Goal: Transaction & Acquisition: Purchase product/service

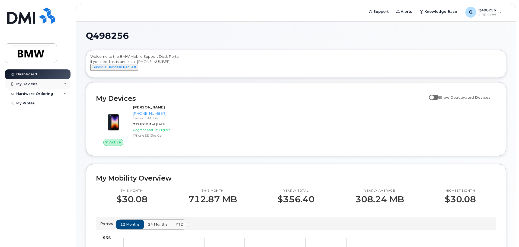
click at [63, 84] on div "My Devices" at bounding box center [38, 84] width 66 height 10
click at [64, 125] on icon at bounding box center [64, 123] width 3 height 3
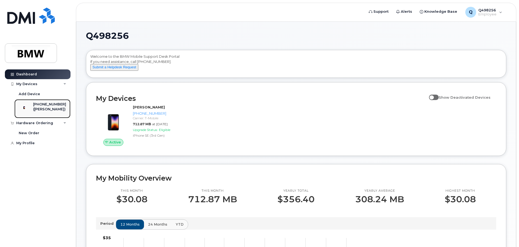
click at [43, 108] on div "([PERSON_NAME])" at bounding box center [49, 109] width 33 height 5
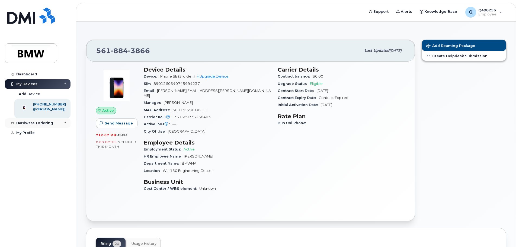
click at [65, 125] on icon at bounding box center [64, 123] width 3 height 3
click at [37, 136] on div "New Order" at bounding box center [29, 133] width 21 height 5
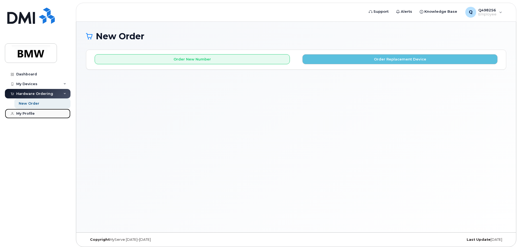
click at [25, 116] on link "My Profile" at bounding box center [38, 114] width 66 height 10
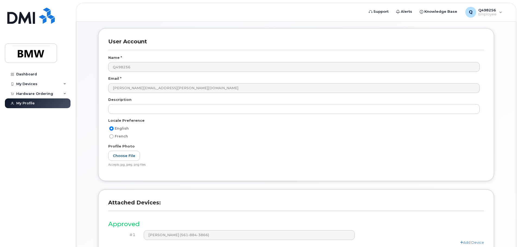
scroll to position [54, 0]
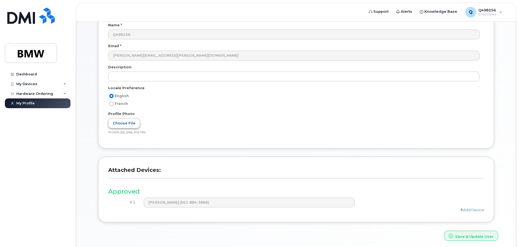
click at [119, 126] on label "Choose File" at bounding box center [124, 123] width 32 height 10
click at [0, 0] on input "Choose File" at bounding box center [0, 0] width 0 height 0
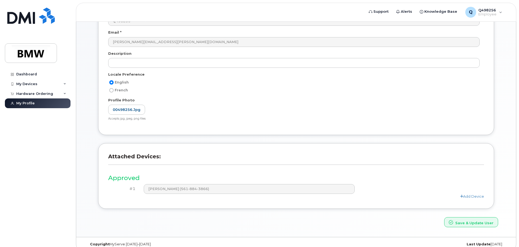
scroll to position [75, 0]
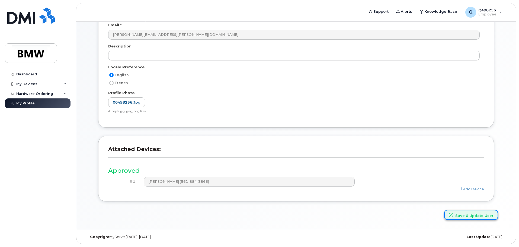
click at [478, 214] on button "Save & Update User" at bounding box center [471, 215] width 54 height 10
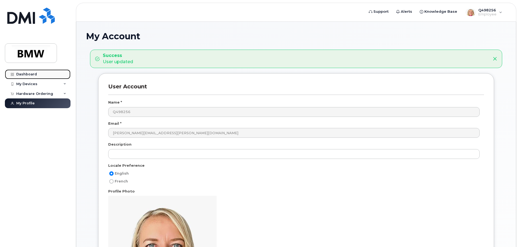
click at [21, 74] on div "Dashboard" at bounding box center [26, 74] width 21 height 4
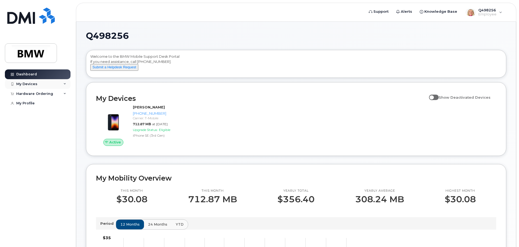
click at [65, 83] on icon at bounding box center [64, 84] width 3 height 3
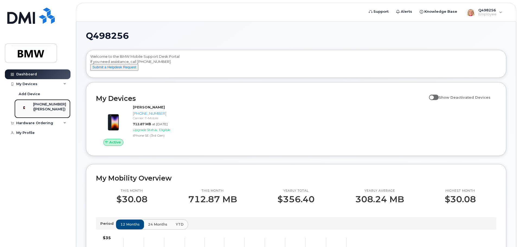
click at [51, 103] on div "[PHONE_NUMBER]" at bounding box center [49, 104] width 33 height 5
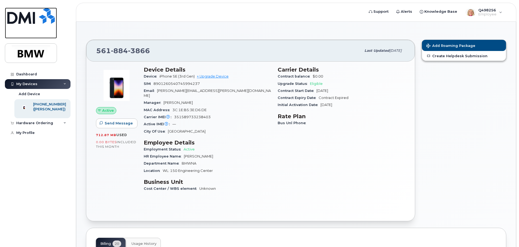
click at [17, 20] on img at bounding box center [30, 16] width 47 height 16
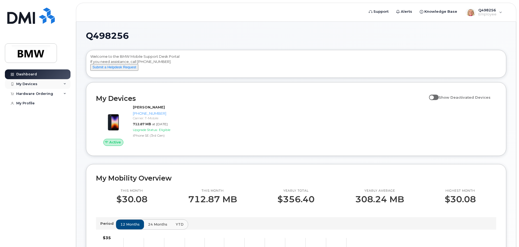
click at [37, 82] on div "My Devices" at bounding box center [38, 84] width 66 height 10
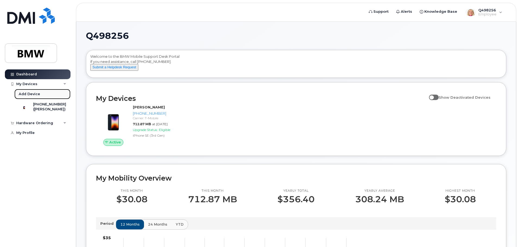
click at [34, 98] on link "Add Device" at bounding box center [42, 94] width 56 height 10
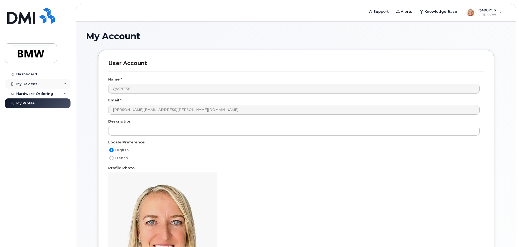
click at [62, 80] on div "My Devices" at bounding box center [38, 84] width 66 height 10
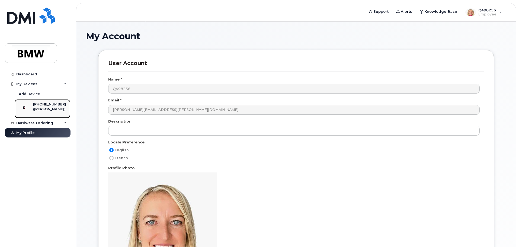
click at [42, 102] on div "[PHONE_NUMBER]" at bounding box center [49, 104] width 33 height 5
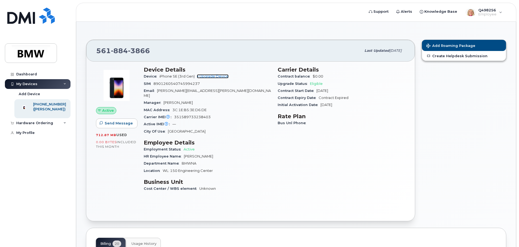
click at [216, 75] on link "+ Upgrade Device" at bounding box center [213, 76] width 32 height 4
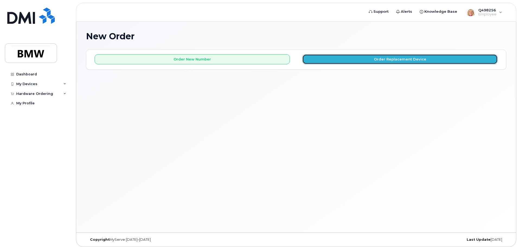
click at [409, 62] on button "Order Replacement Device" at bounding box center [399, 59] width 195 height 10
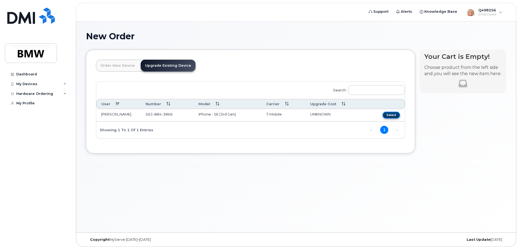
click at [391, 115] on button "Select" at bounding box center [391, 115] width 17 height 7
